Goal: Task Accomplishment & Management: Manage account settings

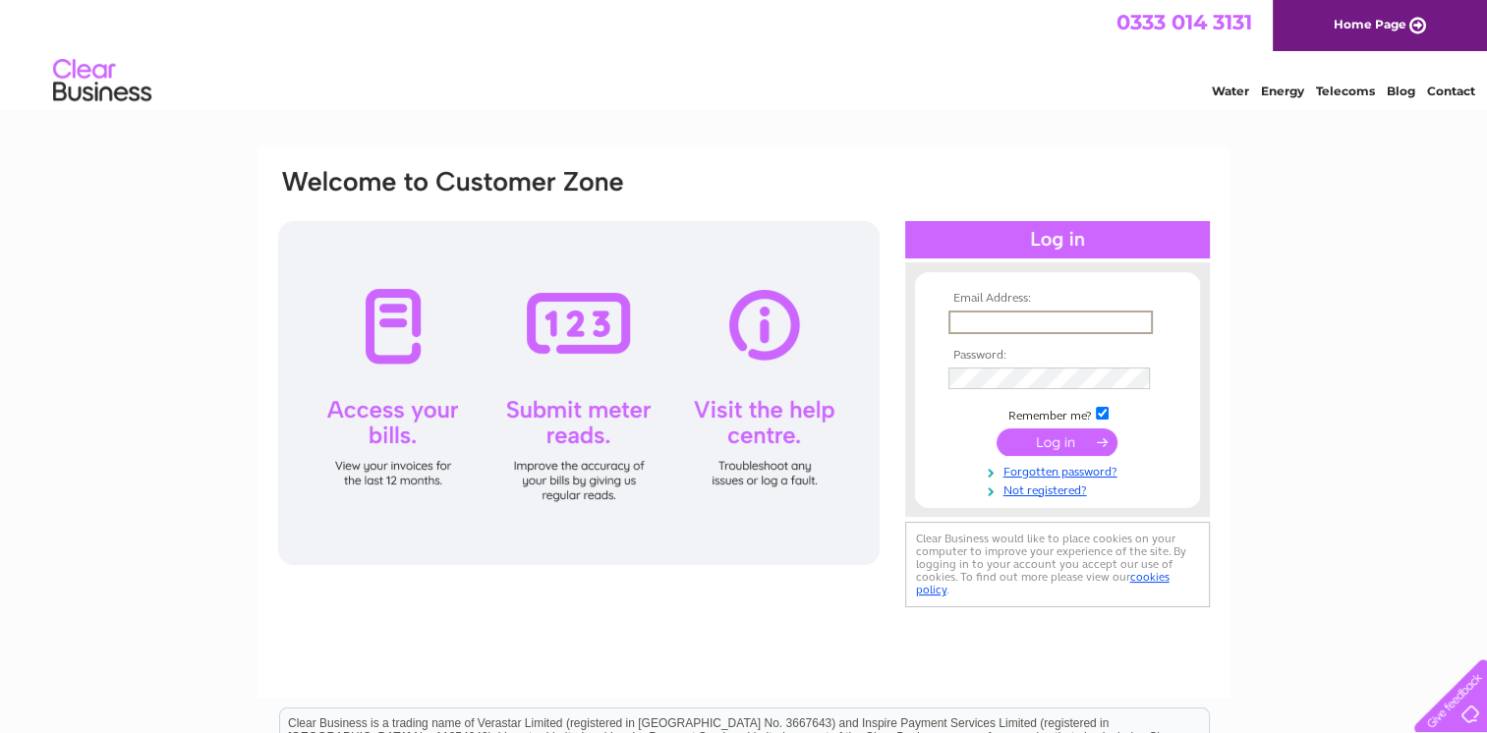
click at [959, 321] on input "text" at bounding box center [1051, 323] width 204 height 24
type input "[PERSON_NAME][EMAIL_ADDRESS][DOMAIN_NAME]"
click at [1051, 444] on input "submit" at bounding box center [1057, 442] width 121 height 28
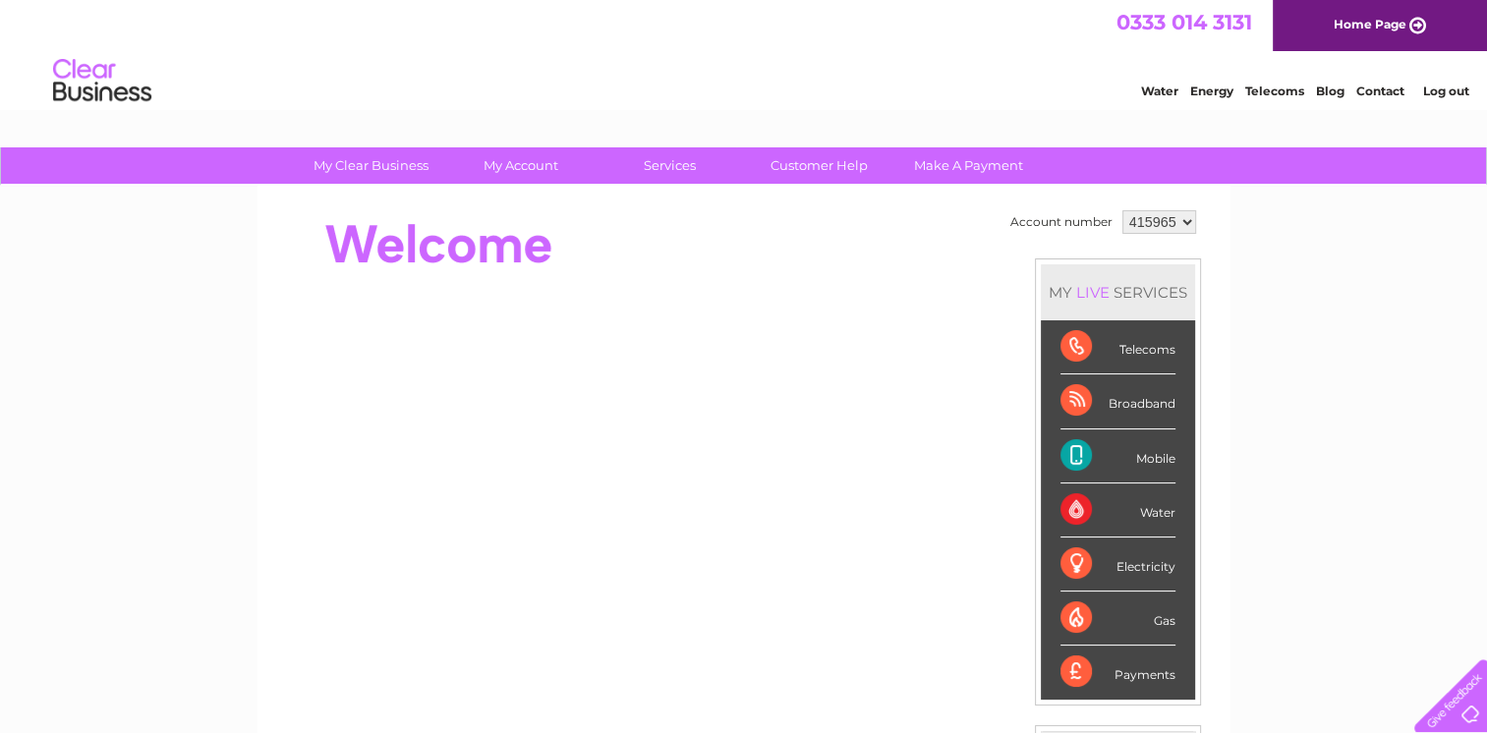
click at [1054, 442] on li "Mobile" at bounding box center [1118, 457] width 154 height 54
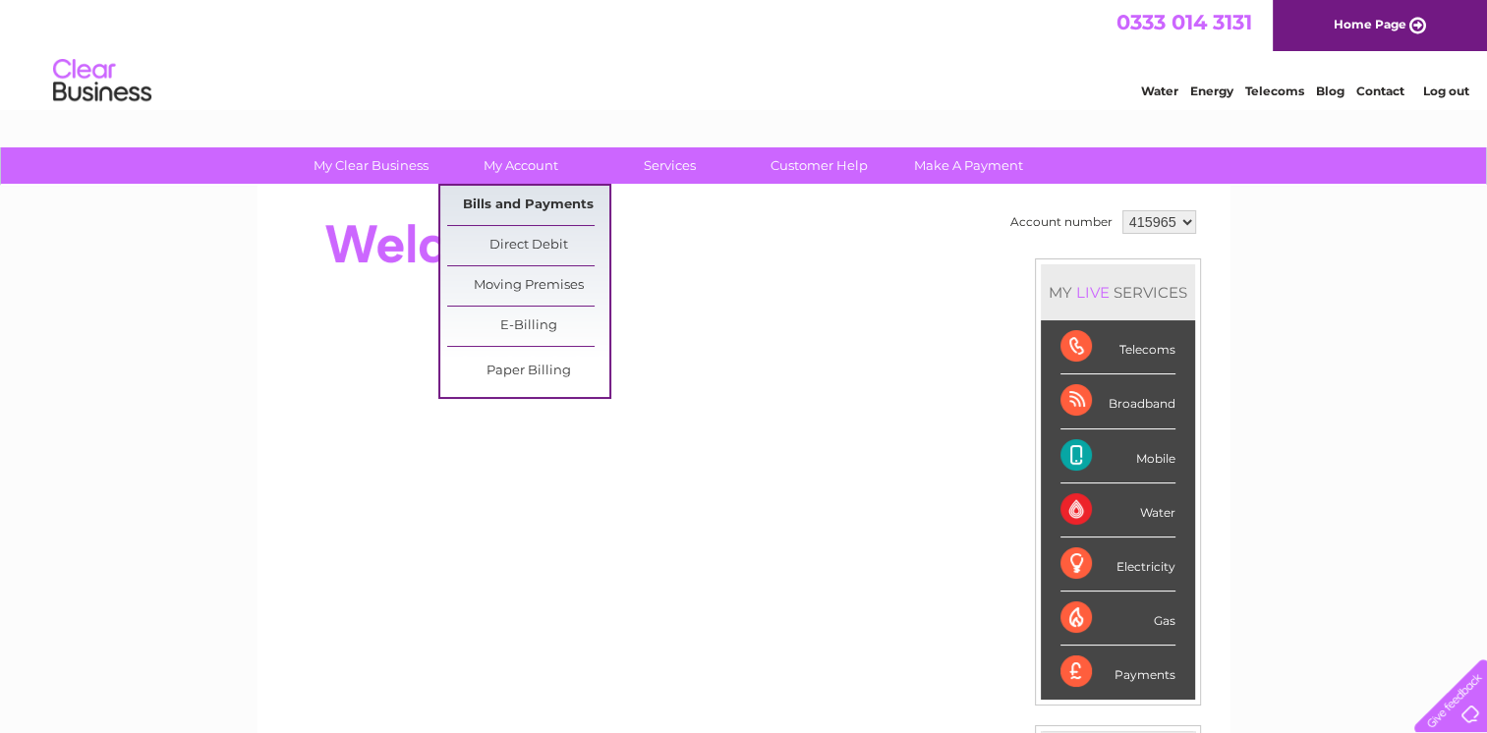
click at [543, 199] on link "Bills and Payments" at bounding box center [528, 205] width 162 height 39
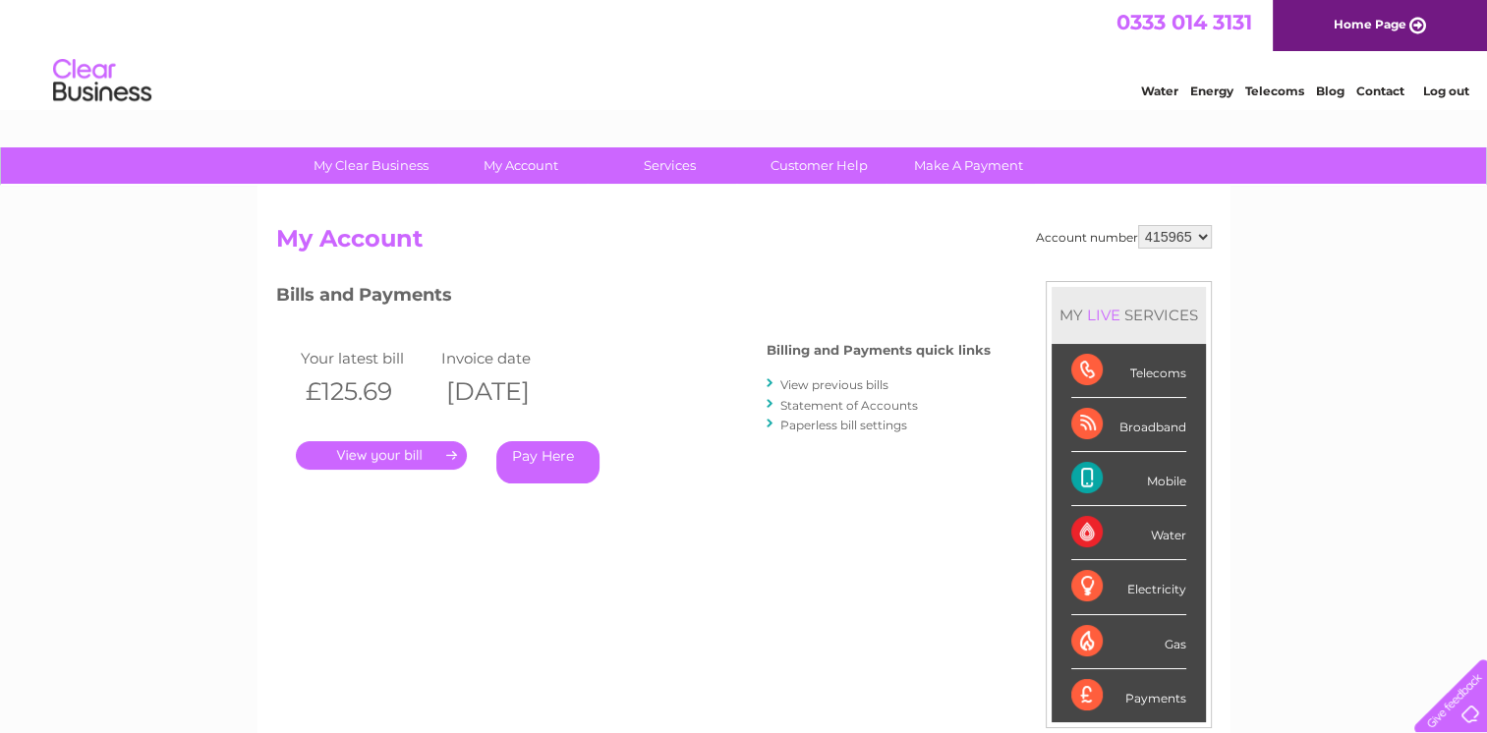
click at [405, 446] on link "." at bounding box center [381, 455] width 171 height 29
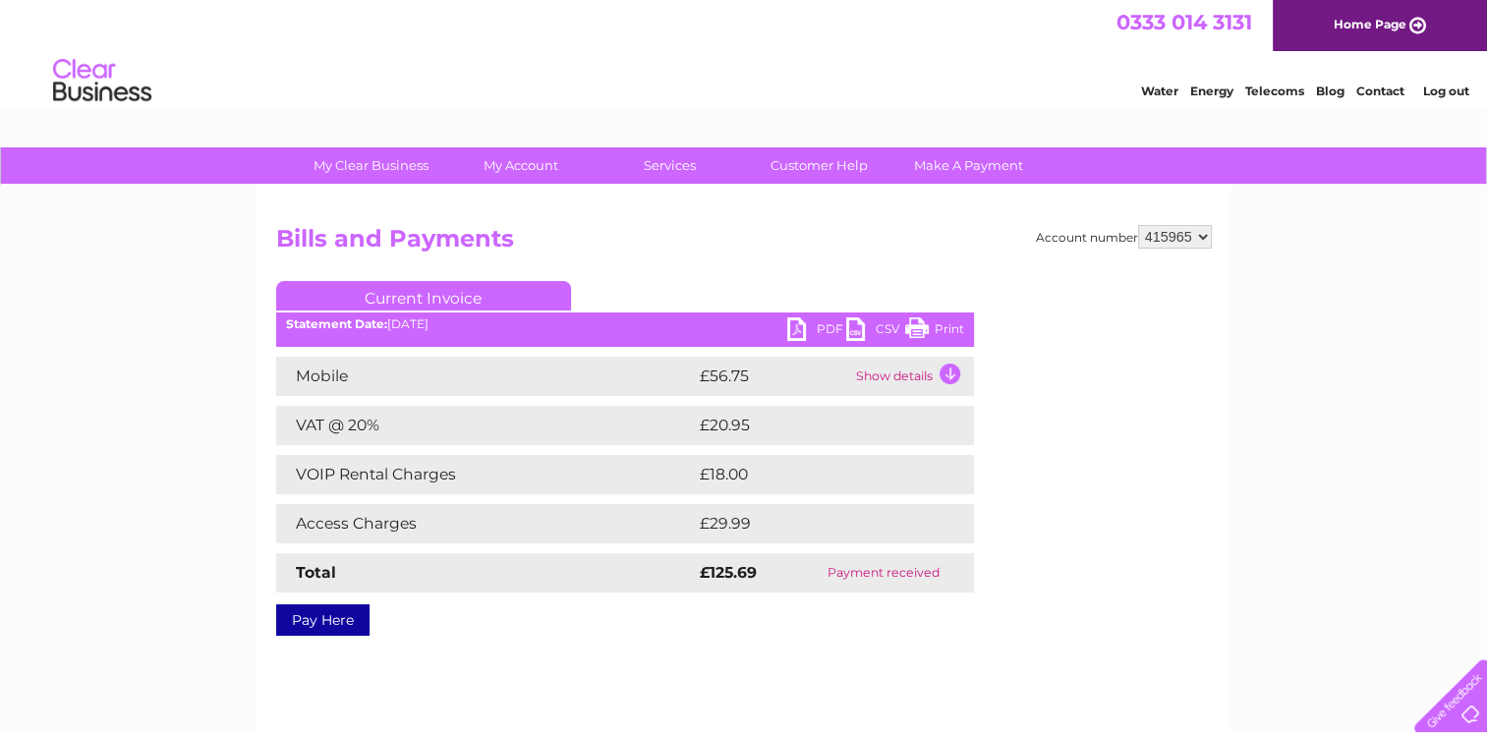
click at [668, 214] on div "Account number 415965 Bills and Payments Current Invoice PDF CSV Print" at bounding box center [744, 461] width 973 height 550
click at [1451, 92] on link "Log out" at bounding box center [1445, 91] width 46 height 15
